Goal: Information Seeking & Learning: Learn about a topic

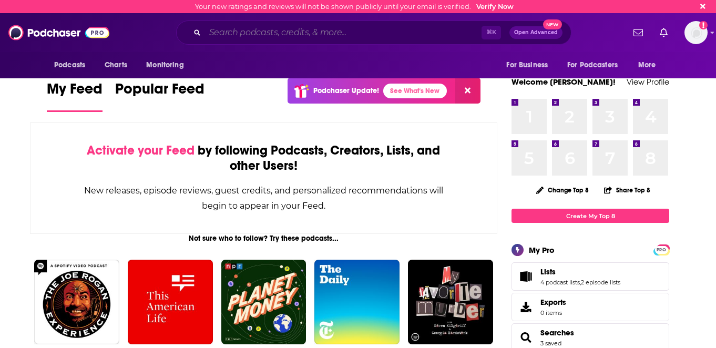
click at [321, 29] on input "Search podcasts, credits, & more..." at bounding box center [343, 32] width 276 height 17
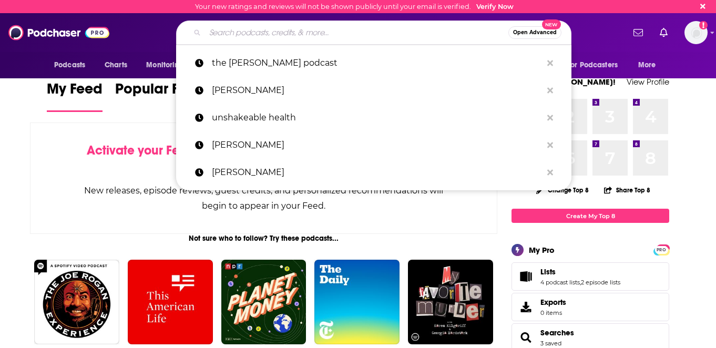
paste input "[PERSON_NAME] Show"
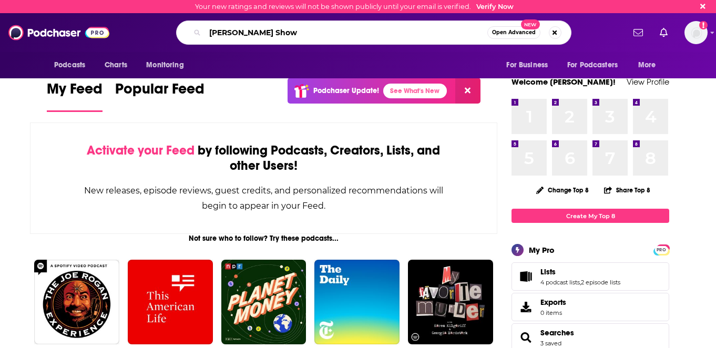
type input "[PERSON_NAME] Show"
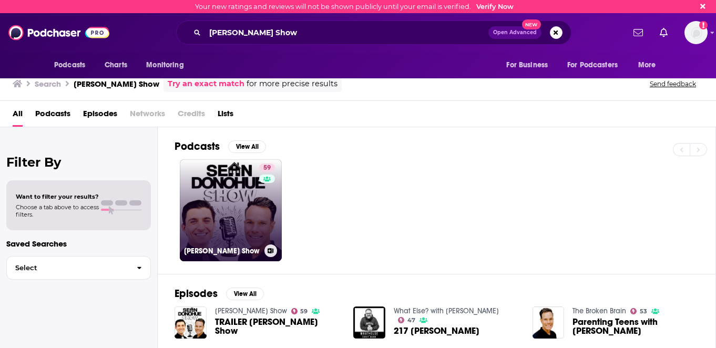
click at [212, 190] on link "59 [PERSON_NAME] Show" at bounding box center [231, 210] width 102 height 102
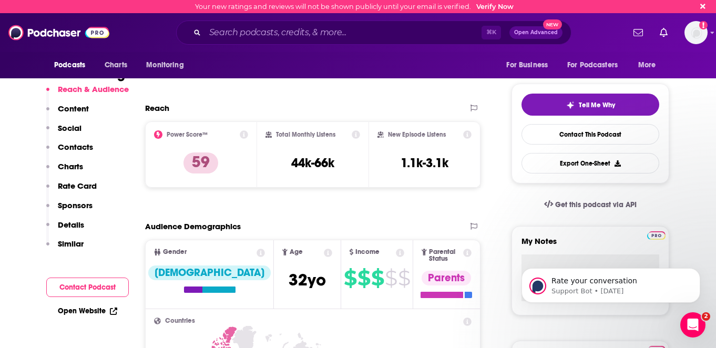
click at [244, 136] on icon at bounding box center [244, 134] width 8 height 8
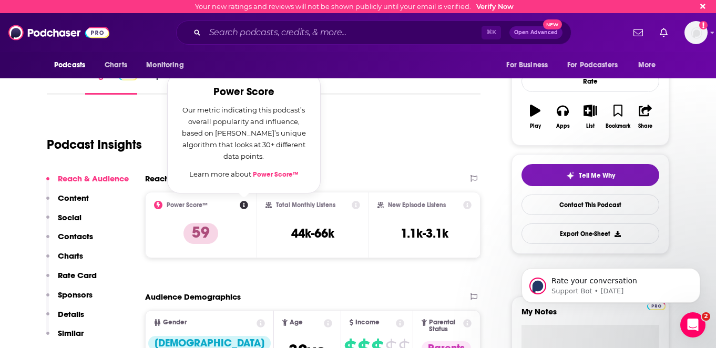
scroll to position [119, 0]
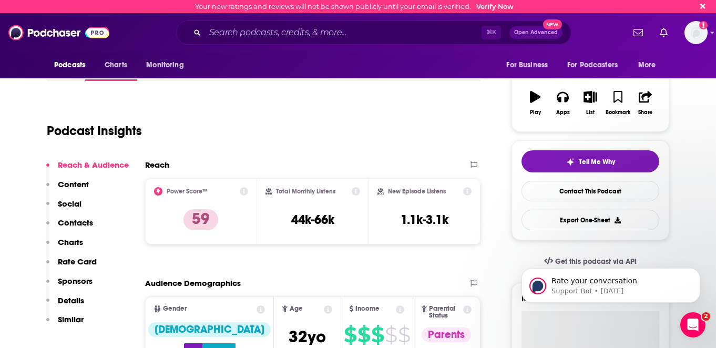
scroll to position [145, 0]
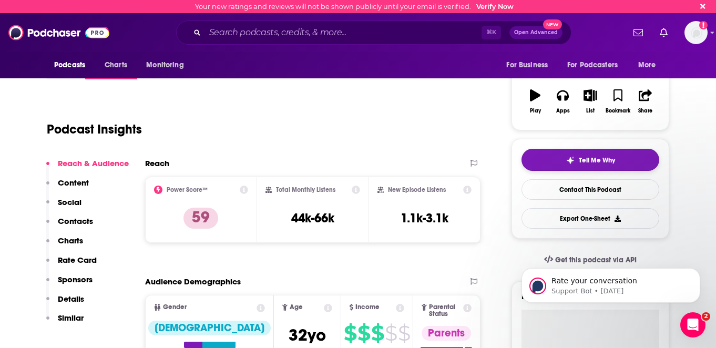
click at [599, 167] on button "Tell Me Why" at bounding box center [590, 160] width 138 height 22
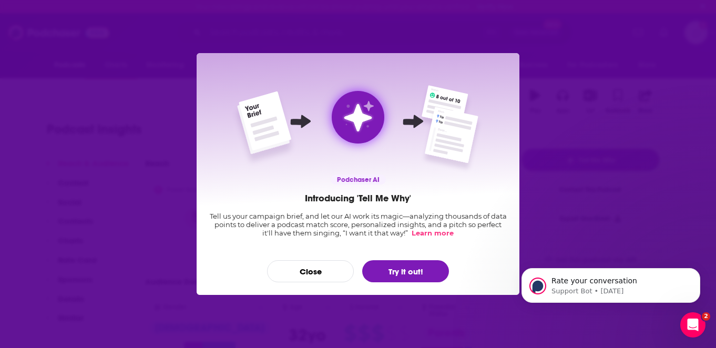
scroll to position [0, 0]
click at [325, 270] on button "Close" at bounding box center [310, 271] width 87 height 22
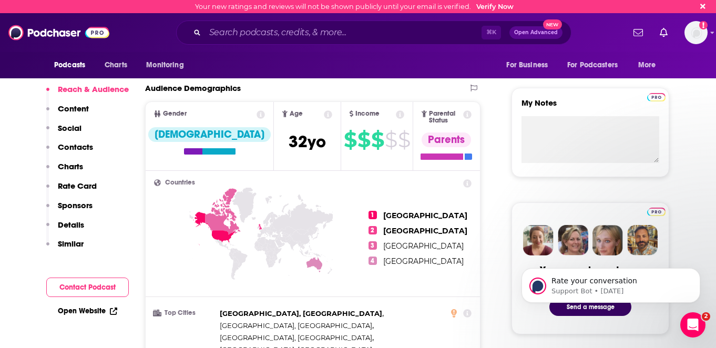
scroll to position [342, 0]
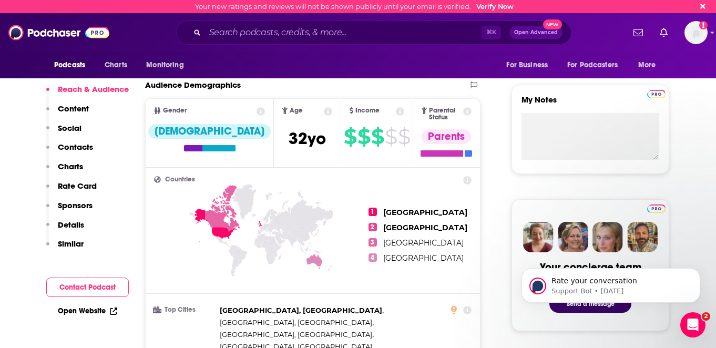
click at [468, 108] on icon at bounding box center [467, 111] width 8 height 8
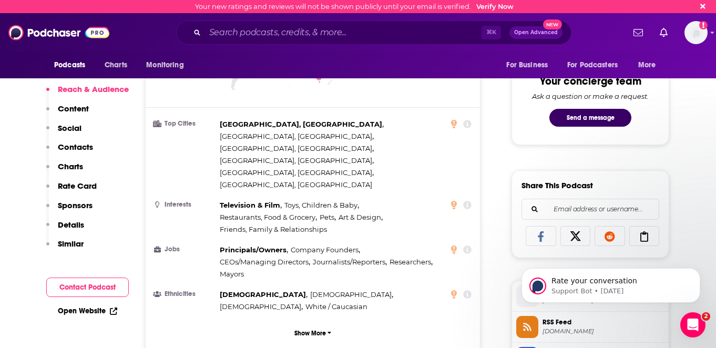
scroll to position [525, 0]
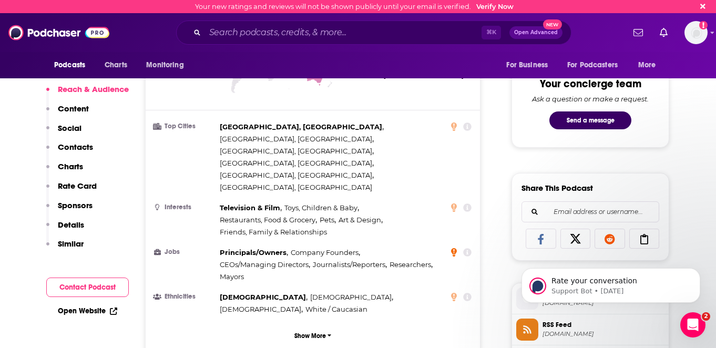
click at [455, 248] on icon at bounding box center [454, 252] width 6 height 8
click at [435, 232] on ul "Top Cities [GEOGRAPHIC_DATA], [GEOGRAPHIC_DATA] , [GEOGRAPHIC_DATA], [GEOGRAPHI…" at bounding box center [312, 218] width 317 height 194
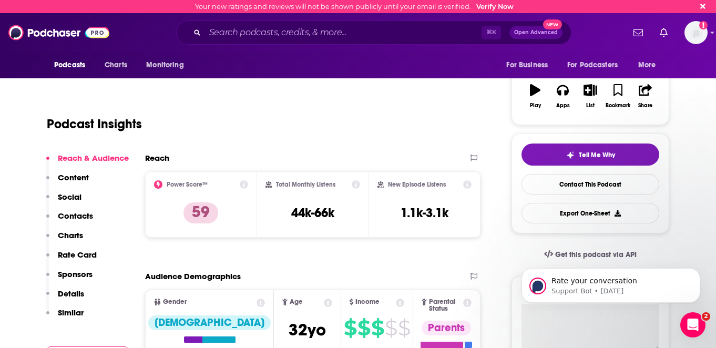
scroll to position [0, 0]
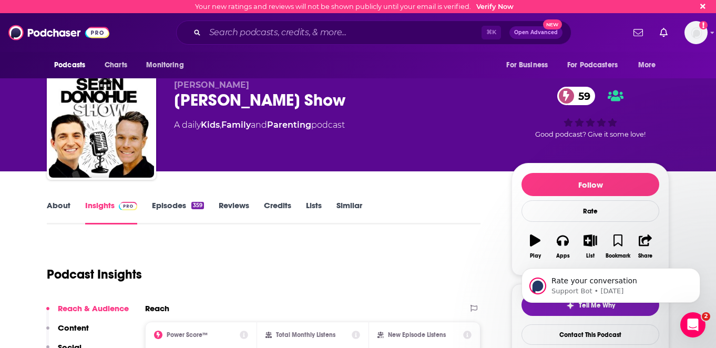
click at [168, 211] on link "Episodes 359" at bounding box center [178, 212] width 52 height 24
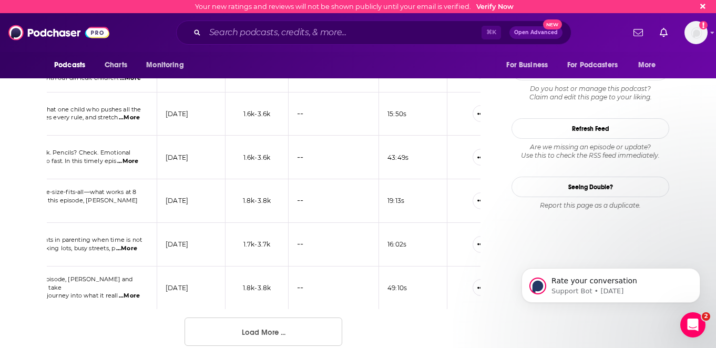
scroll to position [1076, 0]
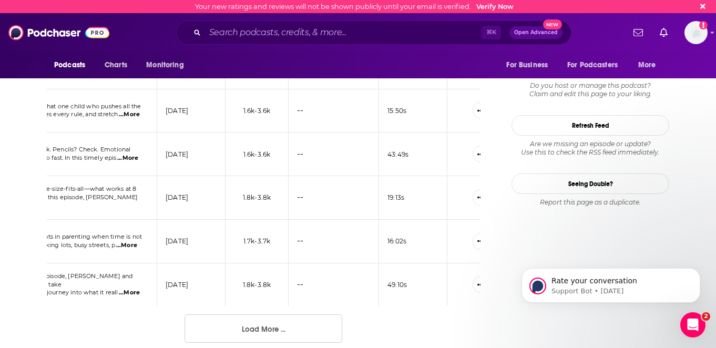
click at [311, 322] on button "Load More ..." at bounding box center [263, 328] width 158 height 28
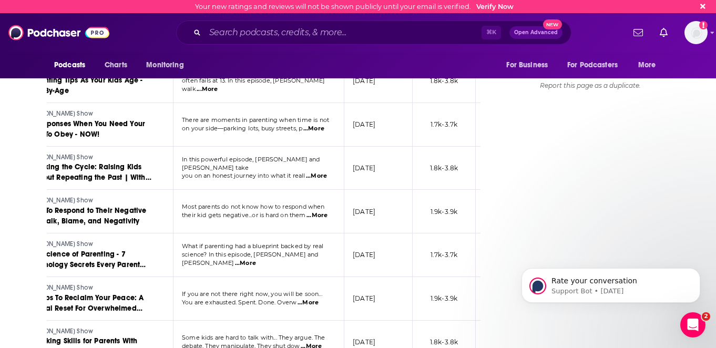
scroll to position [0, 0]
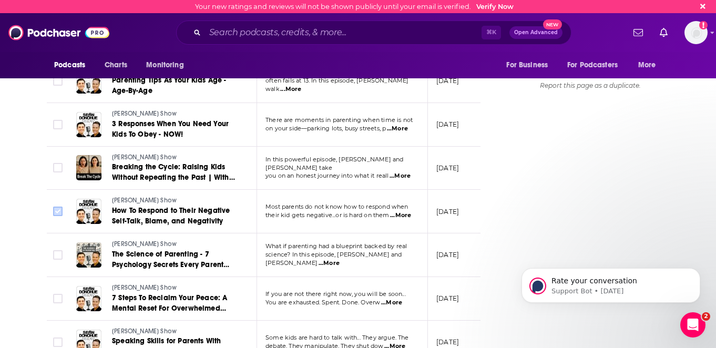
click at [59, 207] on input "Toggle select row" at bounding box center [57, 211] width 9 height 9
checkbox input "true"
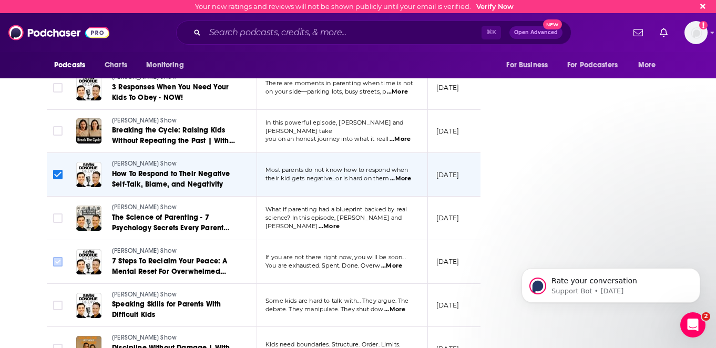
click at [57, 257] on input "Toggle select row" at bounding box center [57, 261] width 9 height 9
checkbox input "true"
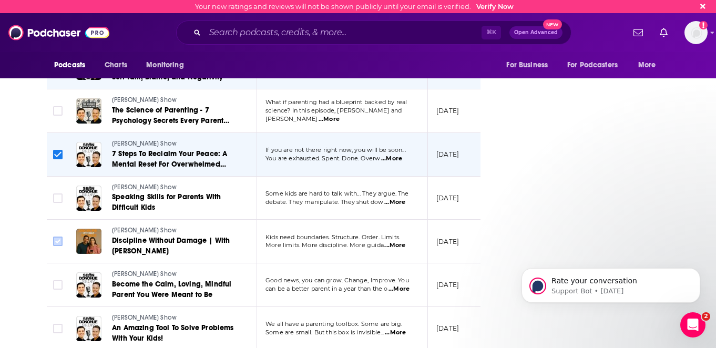
click at [57, 236] on input "Toggle select row" at bounding box center [57, 240] width 9 height 9
checkbox input "true"
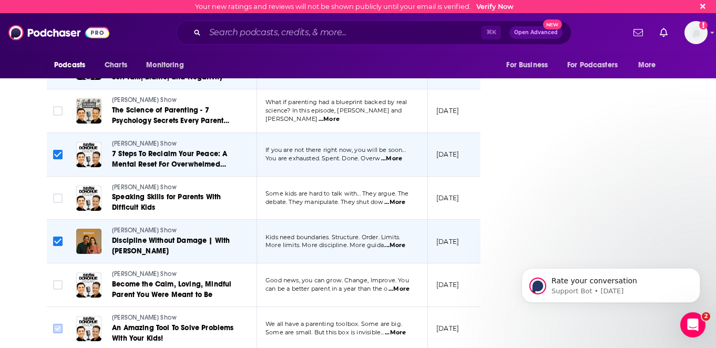
click at [56, 324] on input "Toggle select row" at bounding box center [57, 328] width 9 height 9
checkbox input "true"
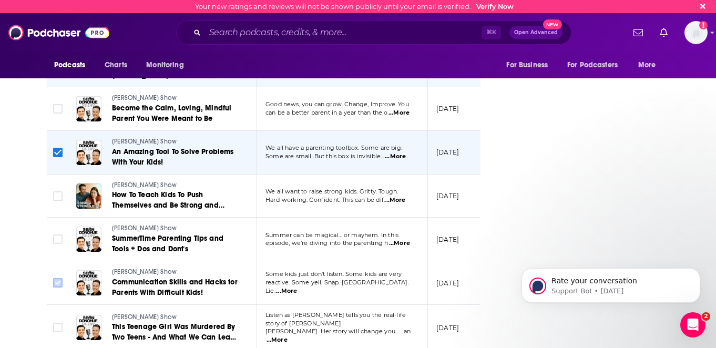
click at [56, 278] on input "Toggle select row" at bounding box center [57, 282] width 9 height 9
checkbox input "true"
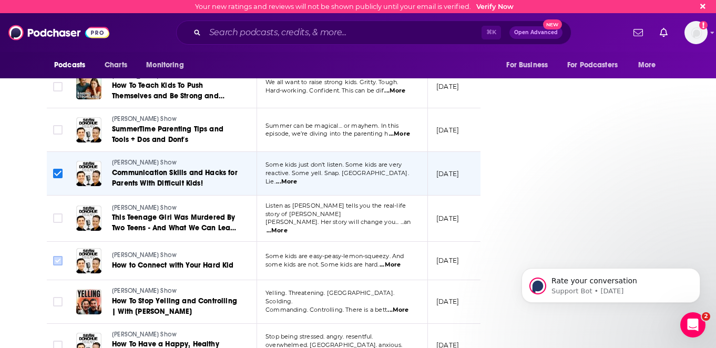
click at [55, 256] on input "Toggle select row" at bounding box center [57, 260] width 9 height 9
checkbox input "true"
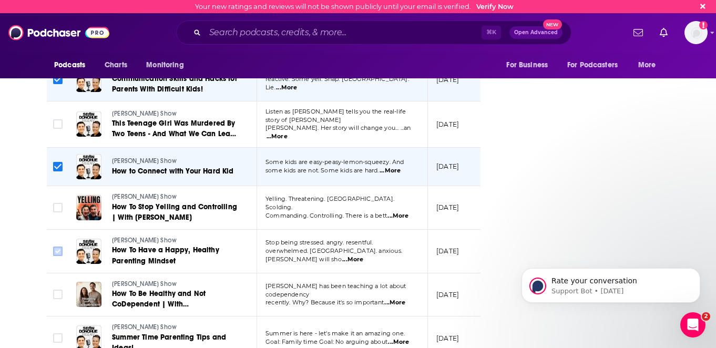
click at [56, 246] on input "Toggle select row" at bounding box center [57, 250] width 9 height 9
checkbox input "true"
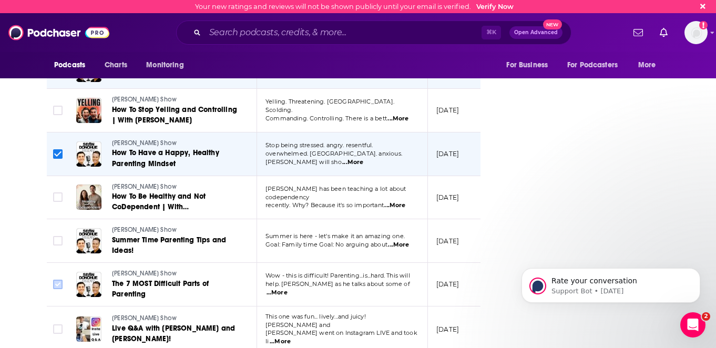
click at [56, 280] on input "Toggle select row" at bounding box center [57, 284] width 9 height 9
checkbox input "true"
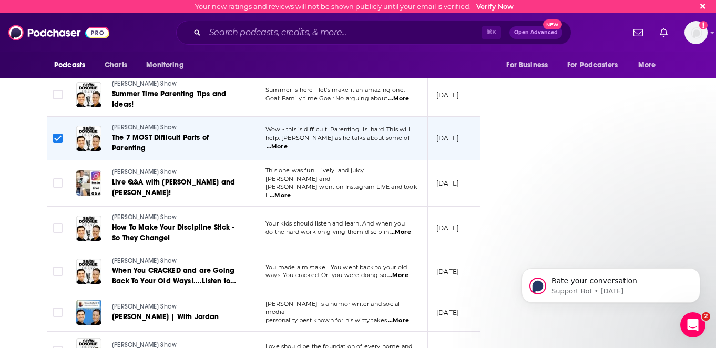
scroll to position [1964, 0]
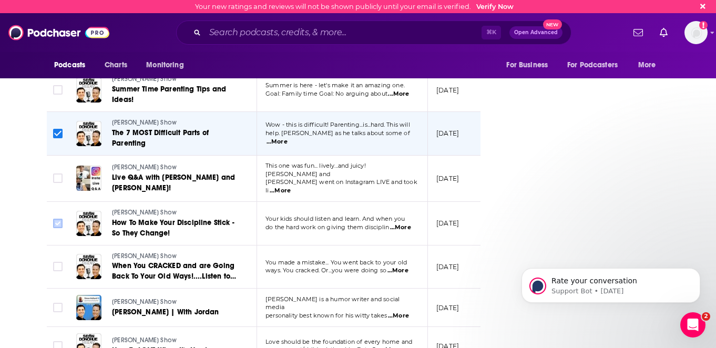
click at [56, 219] on input "Toggle select row" at bounding box center [57, 223] width 9 height 9
checkbox input "true"
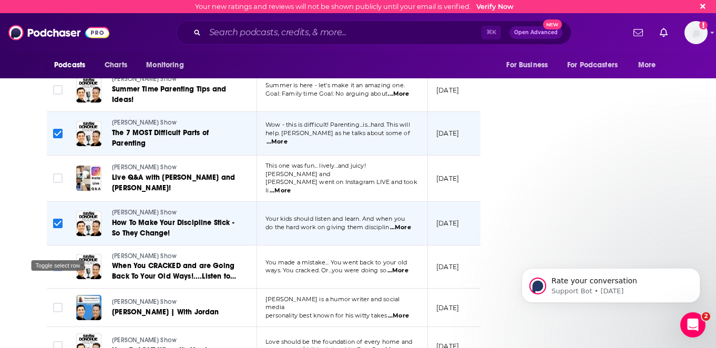
click at [56, 262] on input "Toggle select row" at bounding box center [57, 266] width 9 height 9
checkbox input "true"
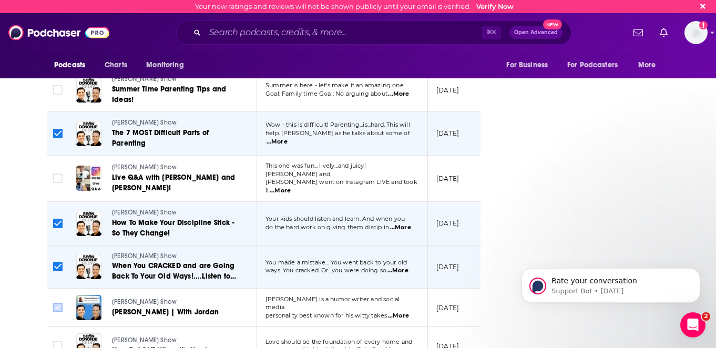
click at [53, 301] on icon "Toggle select row" at bounding box center [57, 307] width 13 height 13
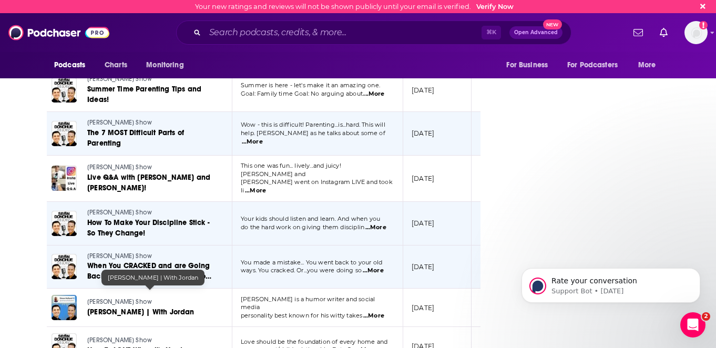
scroll to position [0, 0]
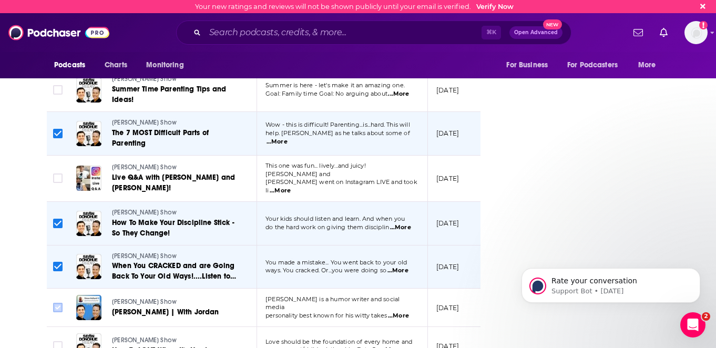
click at [57, 303] on input "Toggle select row" at bounding box center [57, 307] width 9 height 9
checkbox input "true"
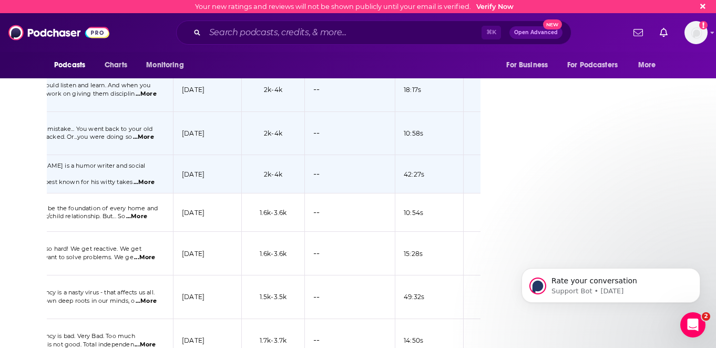
scroll to position [2147, 0]
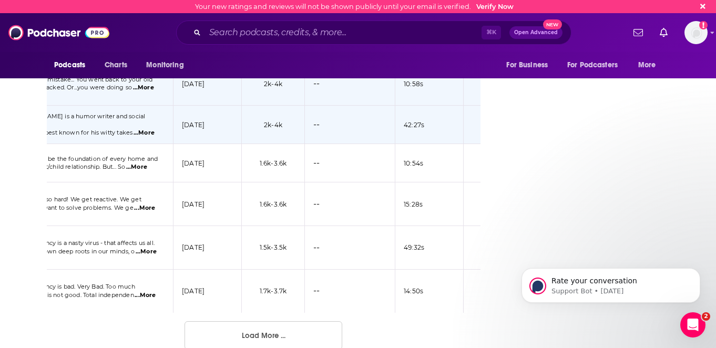
click at [298, 321] on button "Load More ..." at bounding box center [263, 335] width 158 height 28
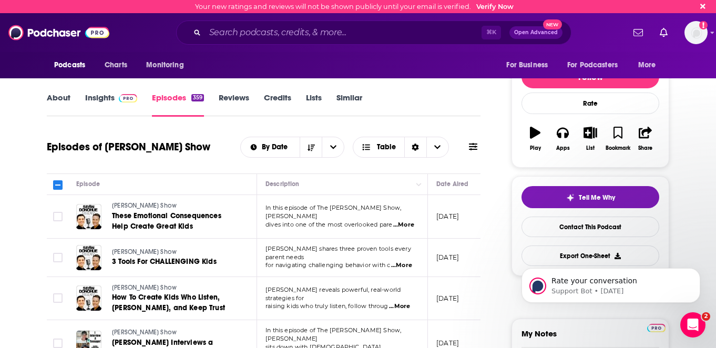
scroll to position [107, 0]
click at [334, 144] on icon "open menu" at bounding box center [333, 147] width 6 height 7
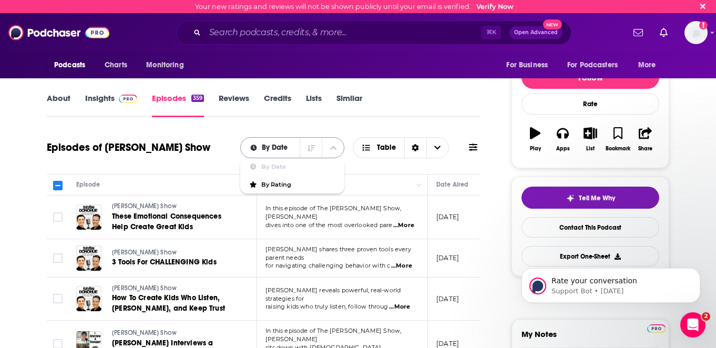
click at [334, 144] on icon "close menu" at bounding box center [333, 147] width 6 height 7
click at [438, 141] on span "Choose View" at bounding box center [437, 148] width 22 height 20
click at [417, 142] on div "Sort Direction" at bounding box center [415, 148] width 22 height 20
click at [424, 117] on div "About Insights Episodes 359 Reviews Credits Lists Similar" at bounding box center [264, 104] width 434 height 26
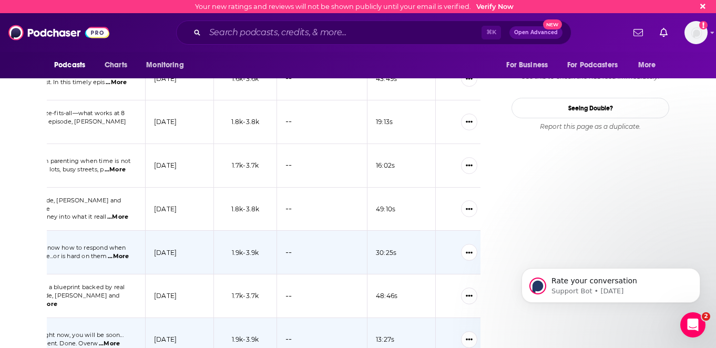
scroll to position [0, 298]
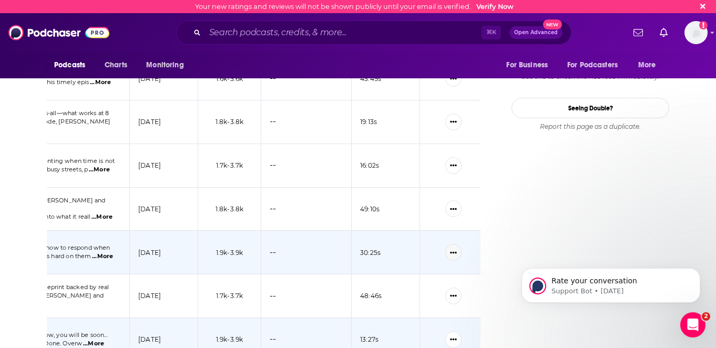
click at [452, 249] on icon "Show More Button" at bounding box center [453, 252] width 7 height 7
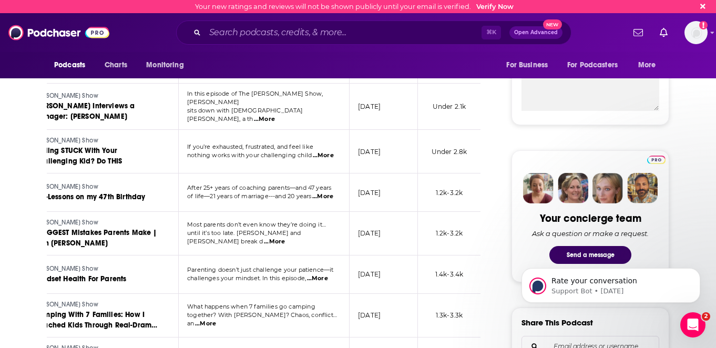
scroll to position [0, 0]
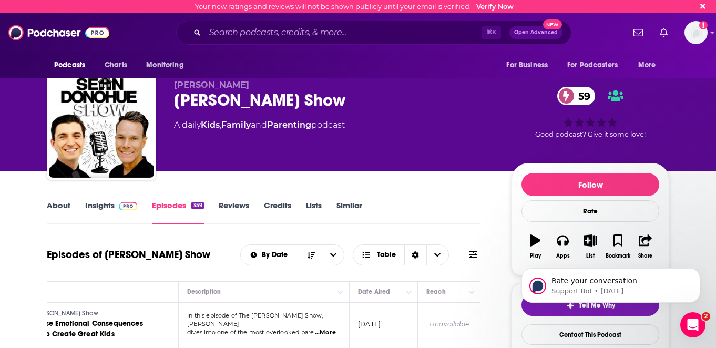
click at [94, 207] on link "Insights" at bounding box center [111, 212] width 52 height 24
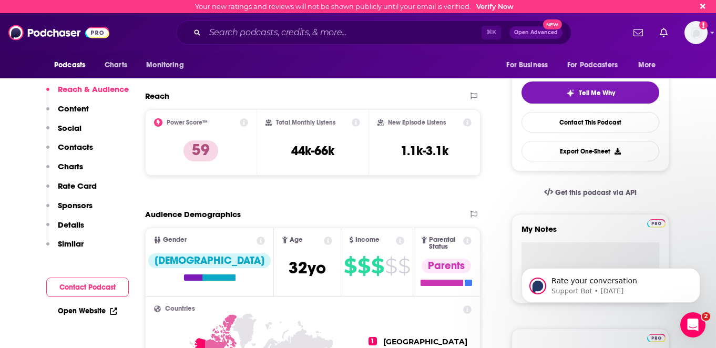
scroll to position [210, 0]
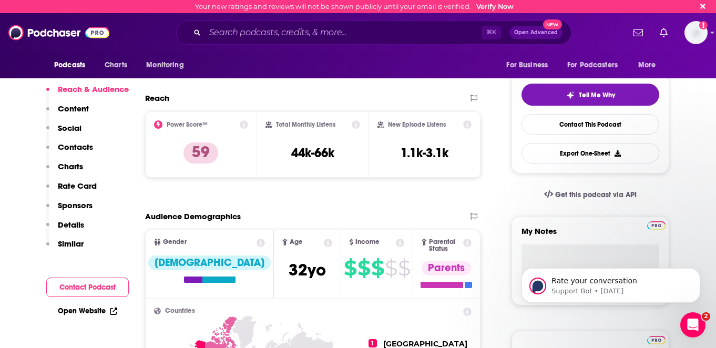
click at [396, 243] on icon at bounding box center [400, 243] width 8 height 8
click at [242, 123] on icon at bounding box center [244, 124] width 8 height 8
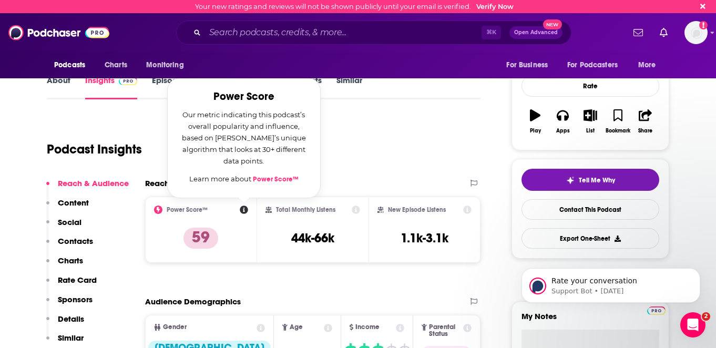
scroll to position [120, 0]
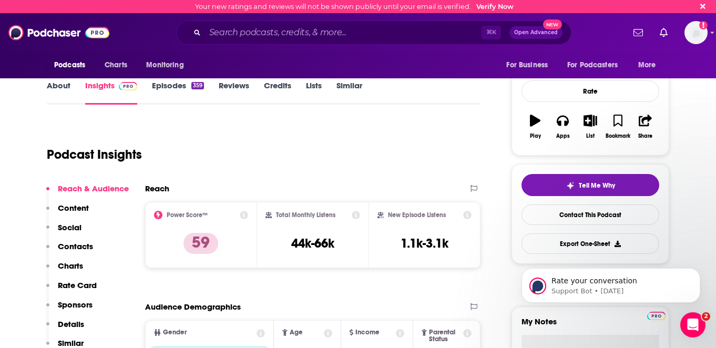
click at [351, 142] on div "Podcast Insights" at bounding box center [259, 148] width 425 height 54
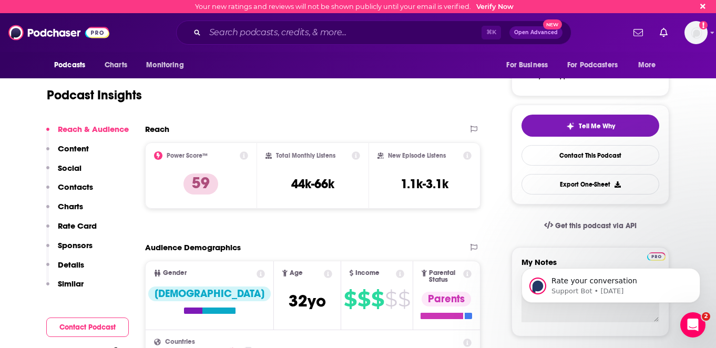
scroll to position [181, 0]
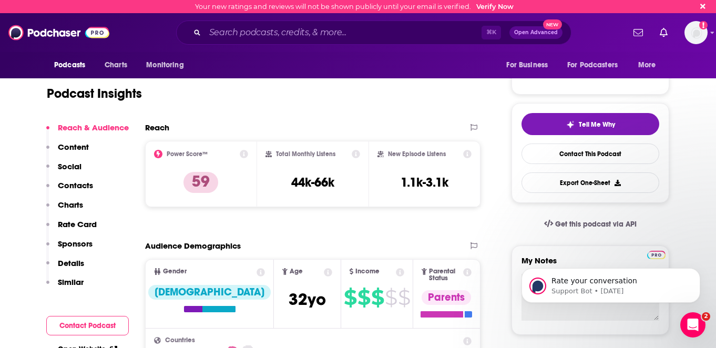
click at [468, 152] on icon at bounding box center [467, 154] width 8 height 8
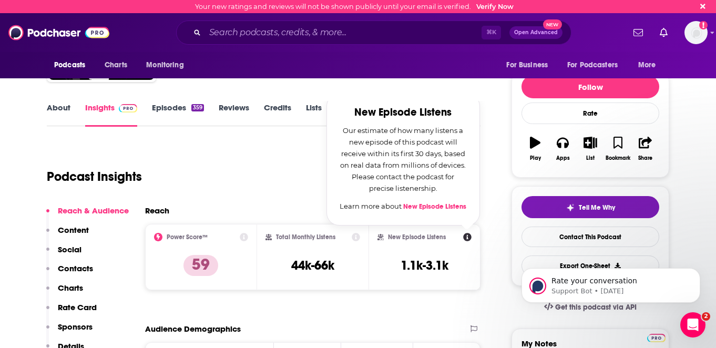
scroll to position [90, 0]
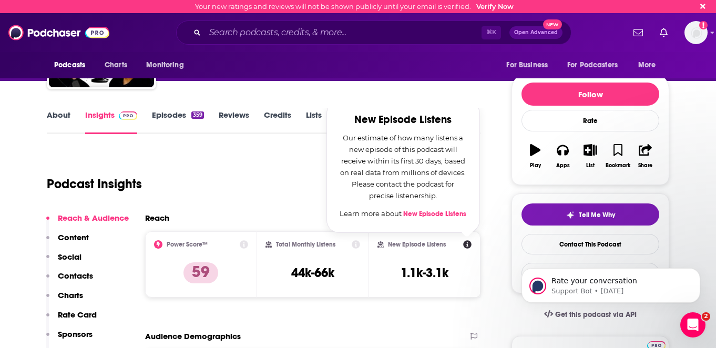
click at [244, 244] on icon at bounding box center [244, 244] width 8 height 8
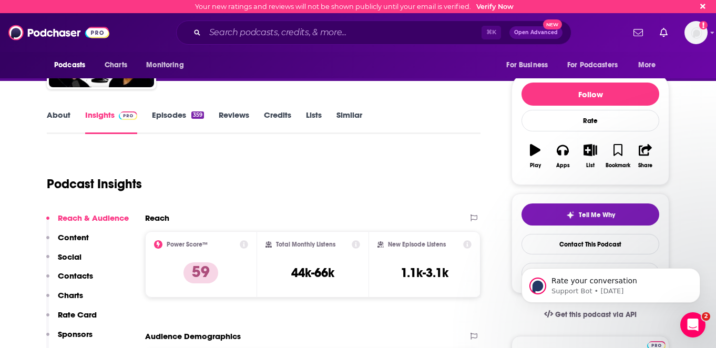
click at [452, 203] on div "Podcast Insights" at bounding box center [259, 178] width 425 height 54
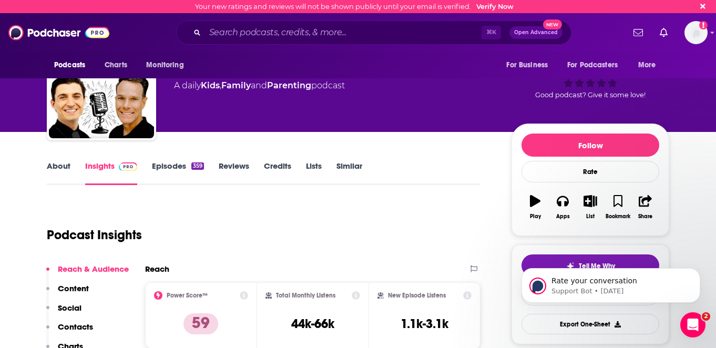
scroll to position [36, 0]
